Goal: Information Seeking & Learning: Learn about a topic

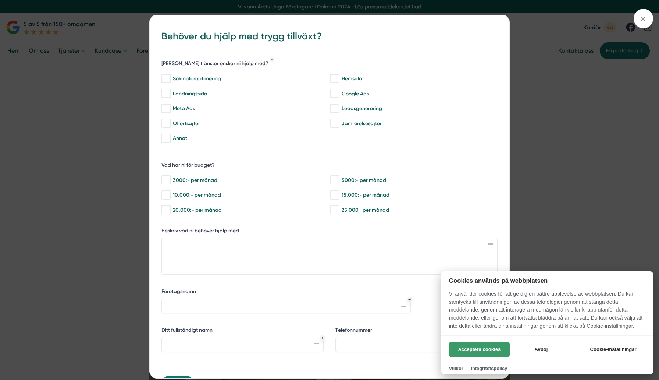
click at [488, 345] on button "Acceptera cookies" at bounding box center [479, 348] width 61 height 15
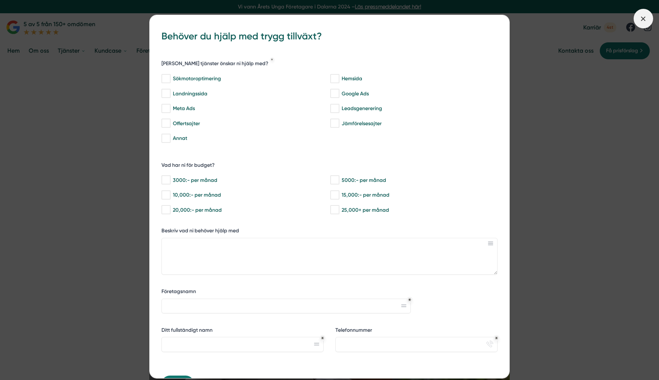
click at [641, 21] on icon at bounding box center [644, 19] width 8 height 8
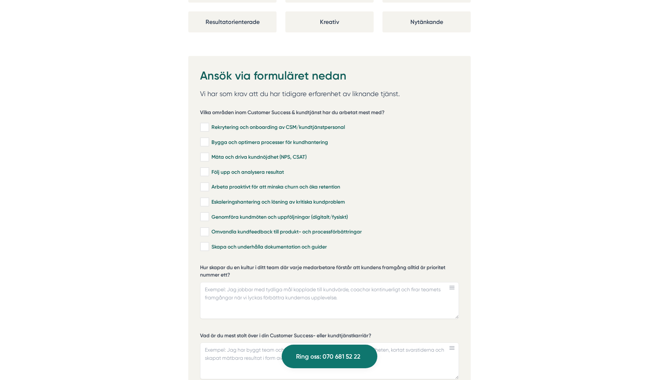
scroll to position [1548, 0]
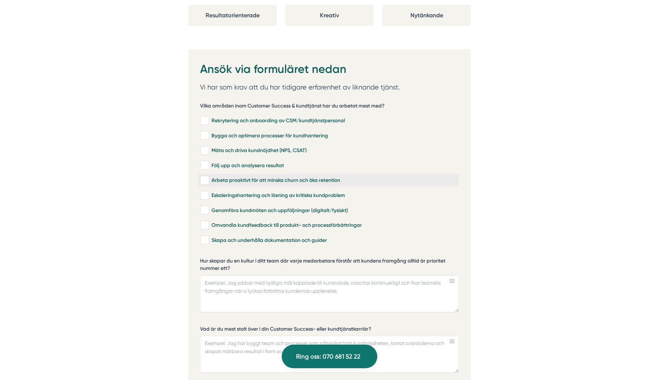
click at [205, 177] on input "Arbeta proaktivt för att minska churn och öka retention" at bounding box center [204, 180] width 8 height 7
checkbox input "true"
click at [204, 206] on input "Genomföra kundmöten och uppföljningar (digitalt/fysiskt)" at bounding box center [204, 209] width 8 height 7
checkbox input "true"
click at [204, 222] on input "Omvandla kundfeedback till produkt- och processförbättringar" at bounding box center [204, 225] width 8 height 7
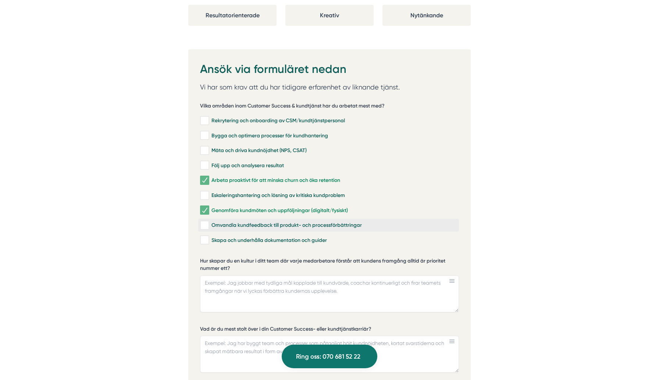
checkbox input "true"
click at [206, 236] on input "Skapa och underhålla dokumentation och guider" at bounding box center [204, 239] width 8 height 7
checkbox input "true"
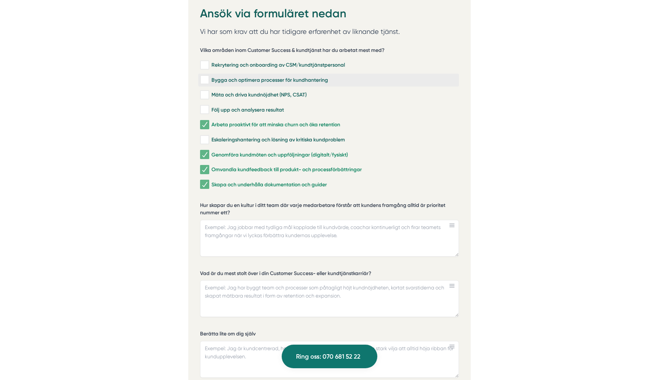
scroll to position [1603, 0]
click at [205, 62] on input "Rekrytering och onboarding av CSM/kundtjänstpersonal" at bounding box center [204, 65] width 8 height 7
checkbox input "true"
click at [207, 92] on input "Mäta och driva kundnöjdhet (NPS, CSAT)" at bounding box center [204, 95] width 8 height 7
checkbox input "true"
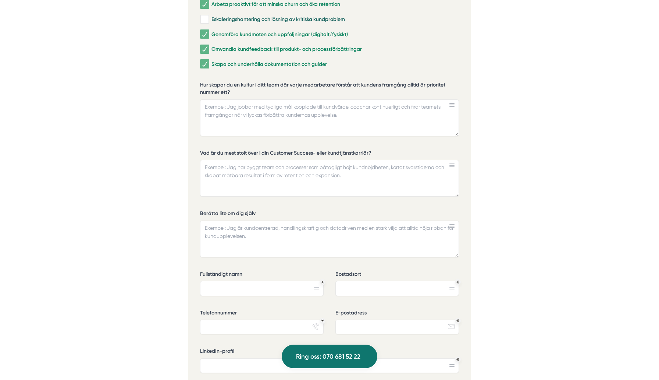
scroll to position [1727, 0]
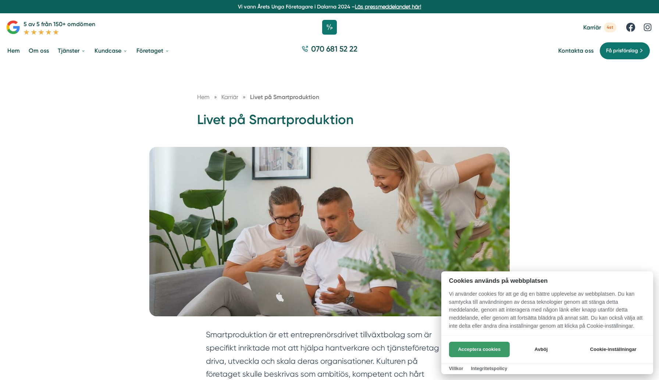
click at [485, 348] on button "Acceptera cookies" at bounding box center [479, 348] width 61 height 15
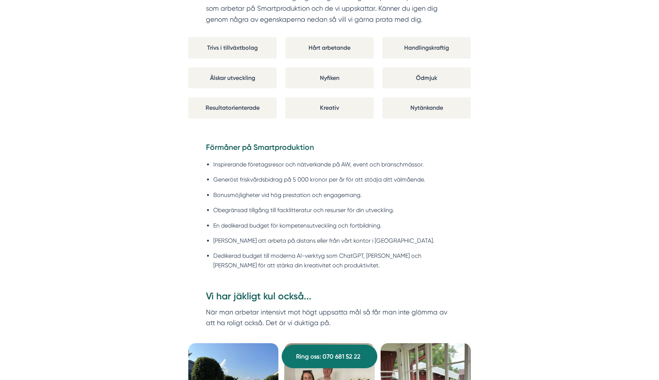
scroll to position [656, 0]
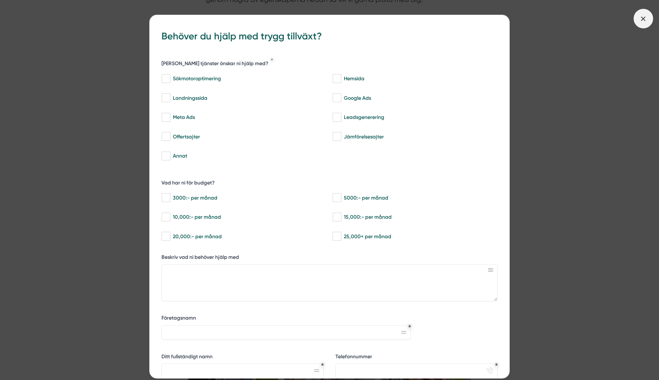
click at [645, 20] on icon at bounding box center [644, 19] width 8 height 8
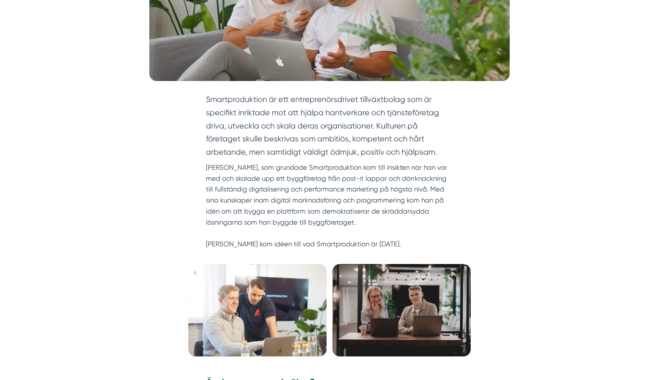
scroll to position [236, 0]
